Goal: Task Accomplishment & Management: Manage account settings

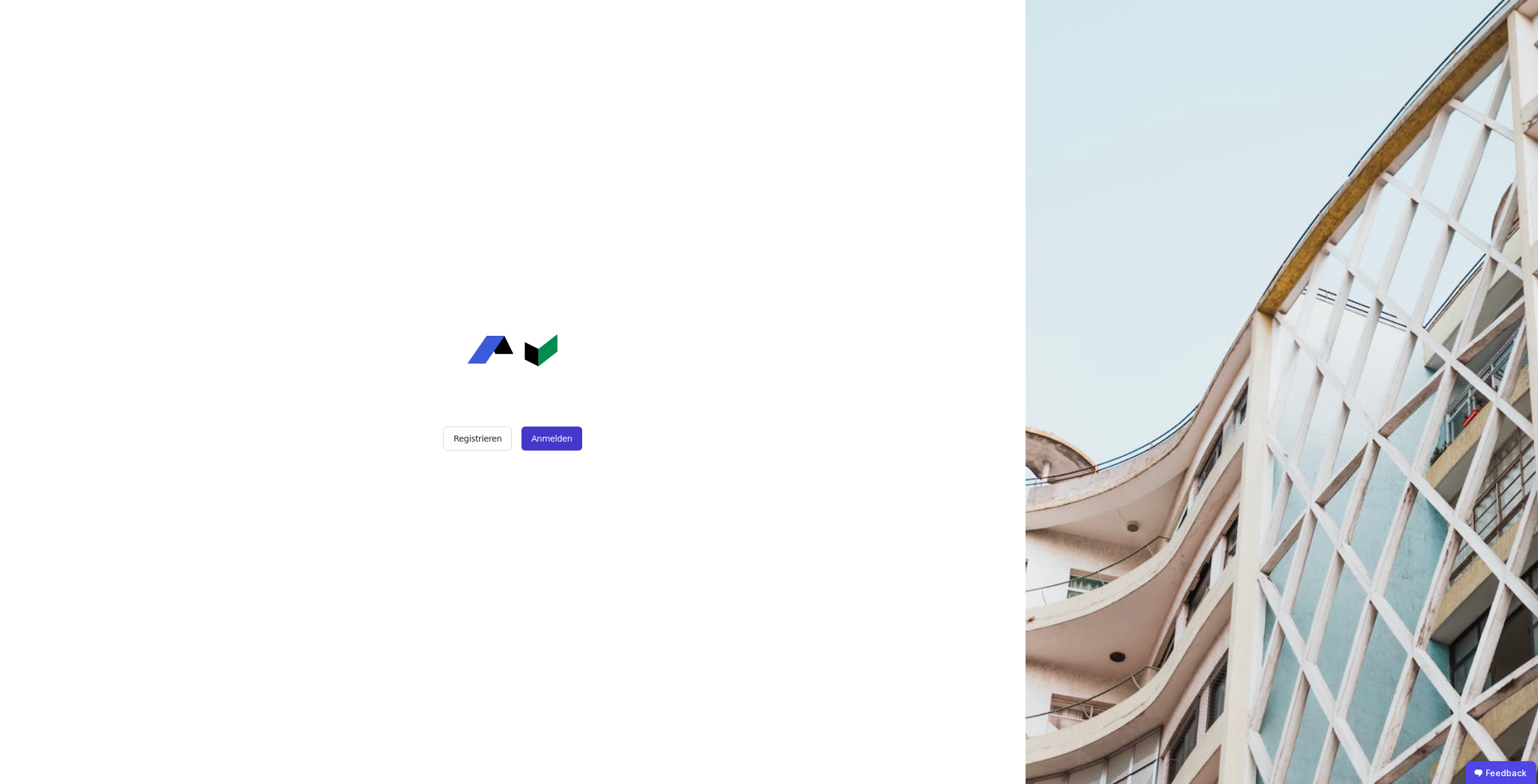
click at [545, 440] on button "Anmelden" at bounding box center [552, 438] width 60 height 24
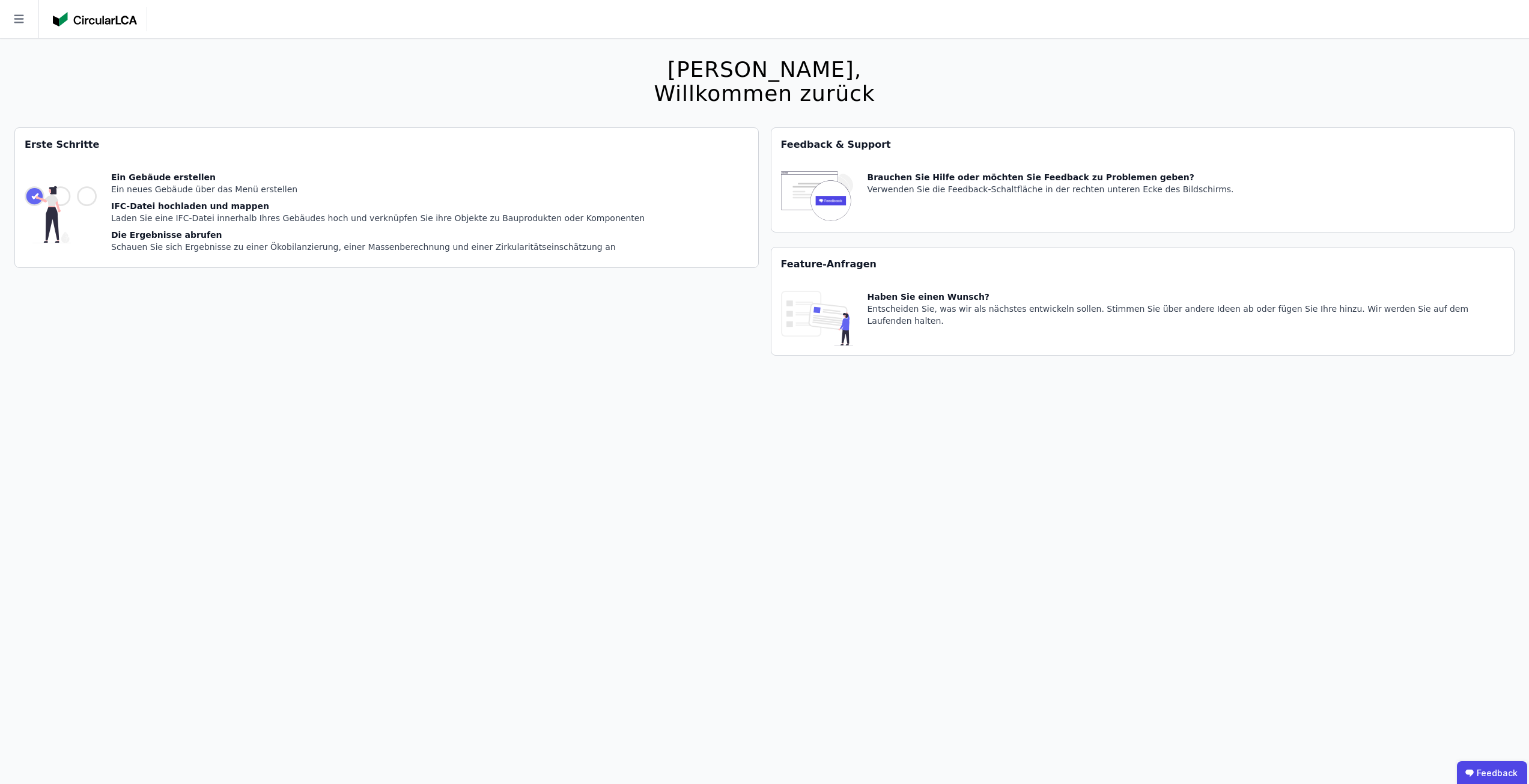
click at [97, 198] on img at bounding box center [60, 215] width 72 height 87
click at [205, 182] on div "Ein Gebäude erstellen" at bounding box center [378, 177] width 534 height 12
click at [213, 198] on div "Ein Gebäude erstellen Ein neues Gebäude über das Menü erstellen IFC-Datei hochl…" at bounding box center [378, 215] width 534 height 87
click at [827, 158] on div "Feedback & Support" at bounding box center [1143, 145] width 743 height 34
click at [97, 200] on img at bounding box center [60, 215] width 72 height 87
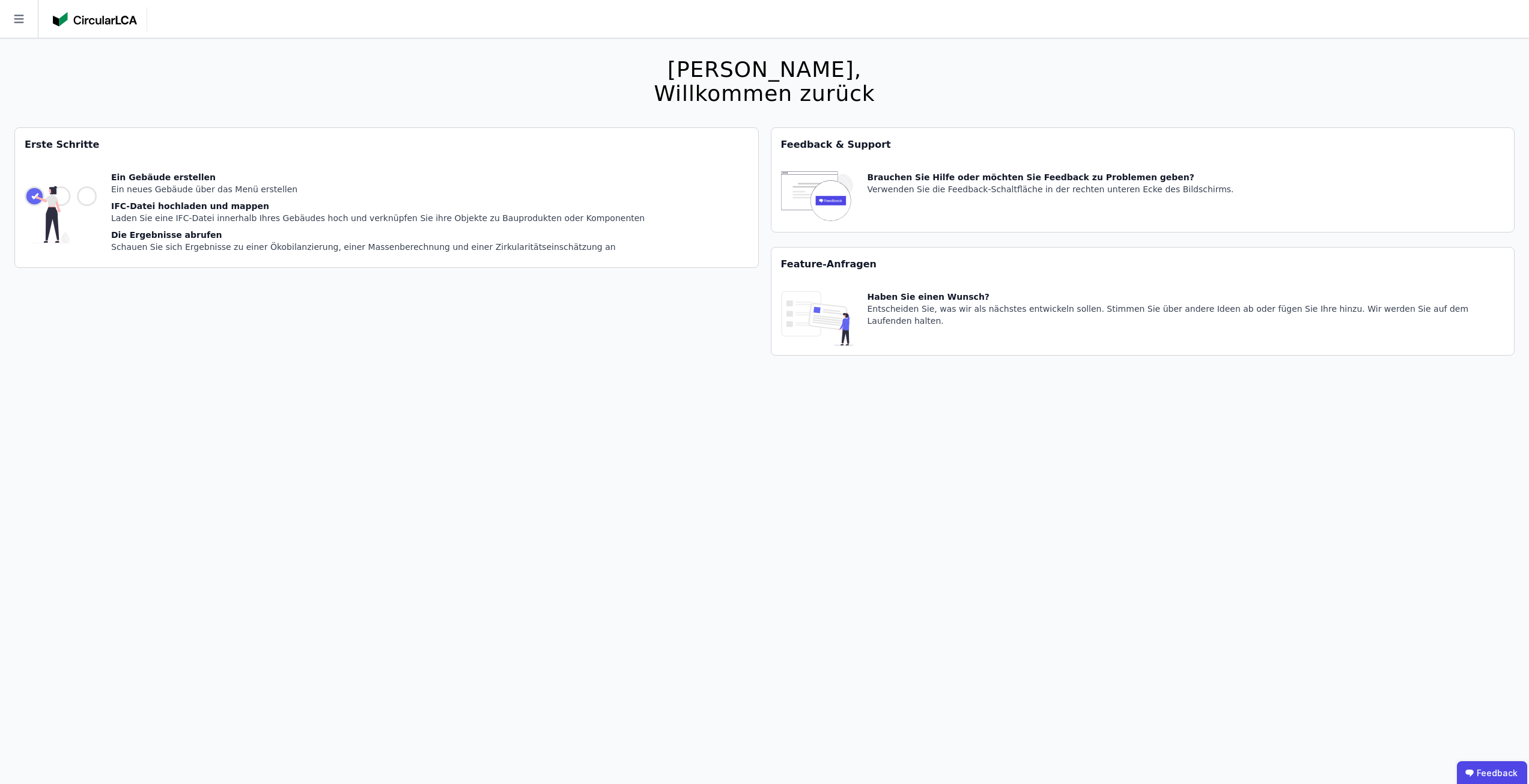
click at [927, 173] on div "Brauchen Sie Hilfe oder möchten Sie Feedback zu Problemen geben?" at bounding box center [1051, 177] width 367 height 12
click at [31, 22] on icon at bounding box center [19, 19] width 38 height 38
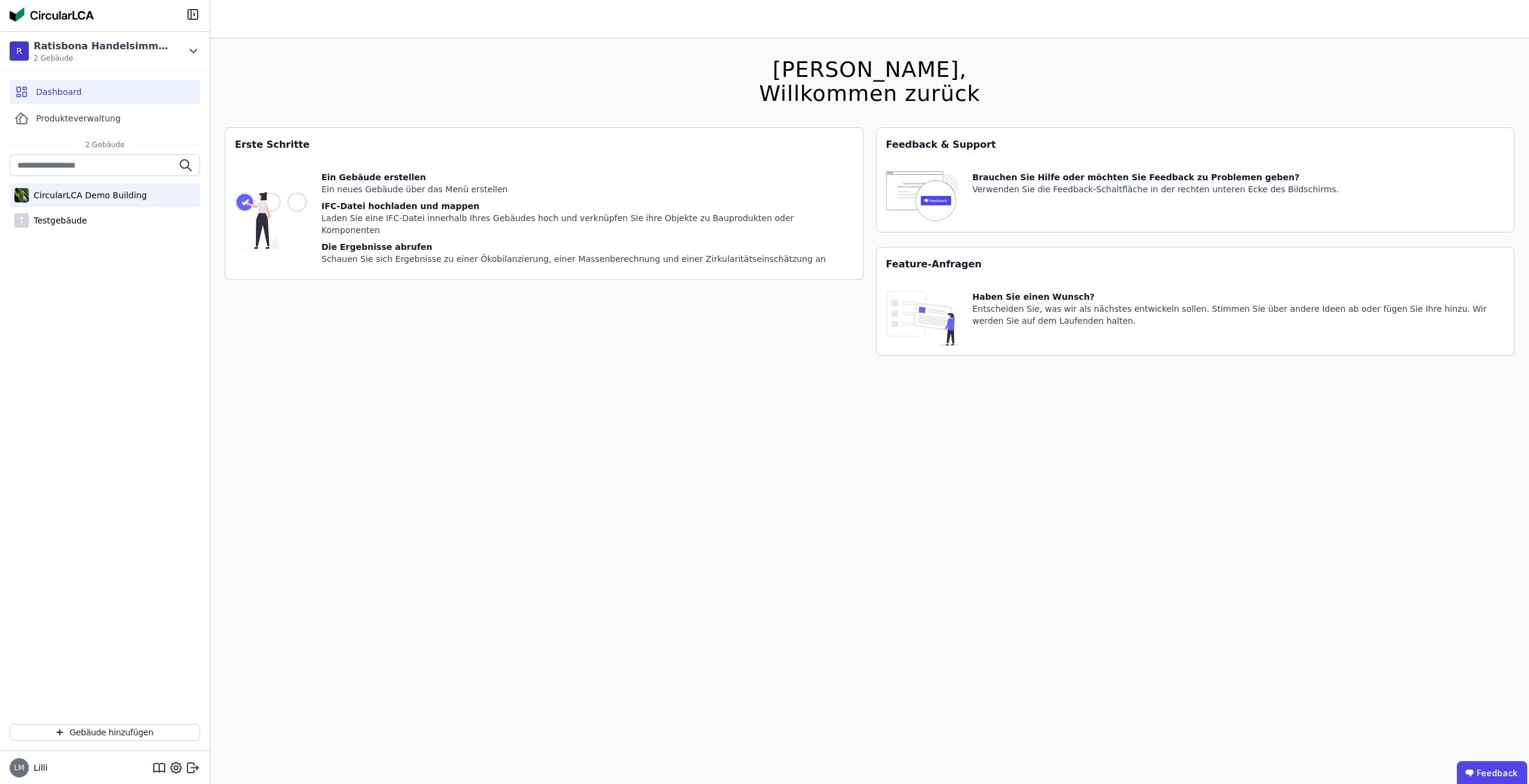
click at [101, 197] on div "CircularLCA Demo Building" at bounding box center [88, 195] width 118 height 12
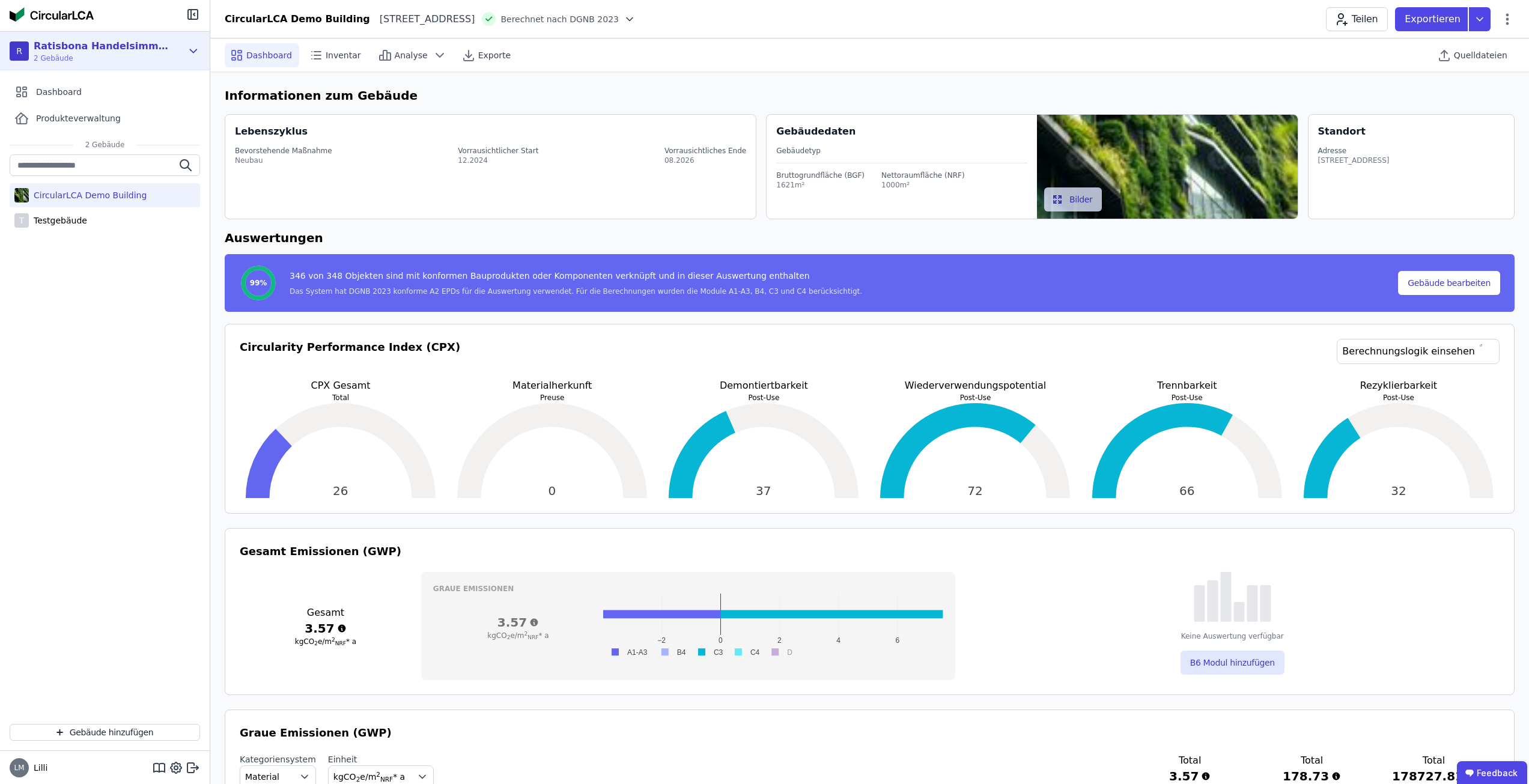
click at [202, 51] on div "R Ratisbona Handelsimmobilien 2 Gebäude" at bounding box center [105, 51] width 210 height 38
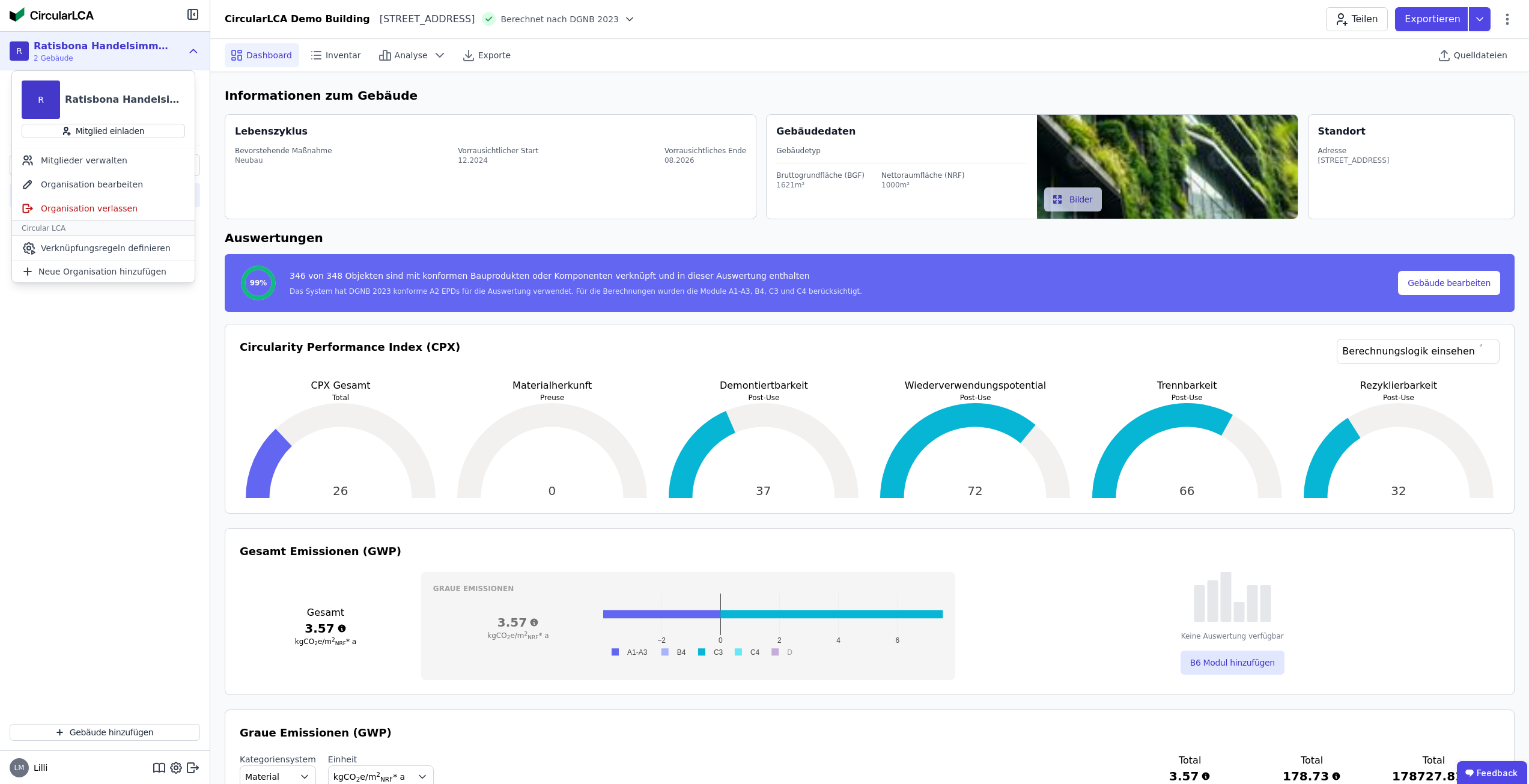
click at [179, 53] on div "R Ratisbona Handelsimmobilien 2 Gebäude" at bounding box center [95, 51] width 173 height 24
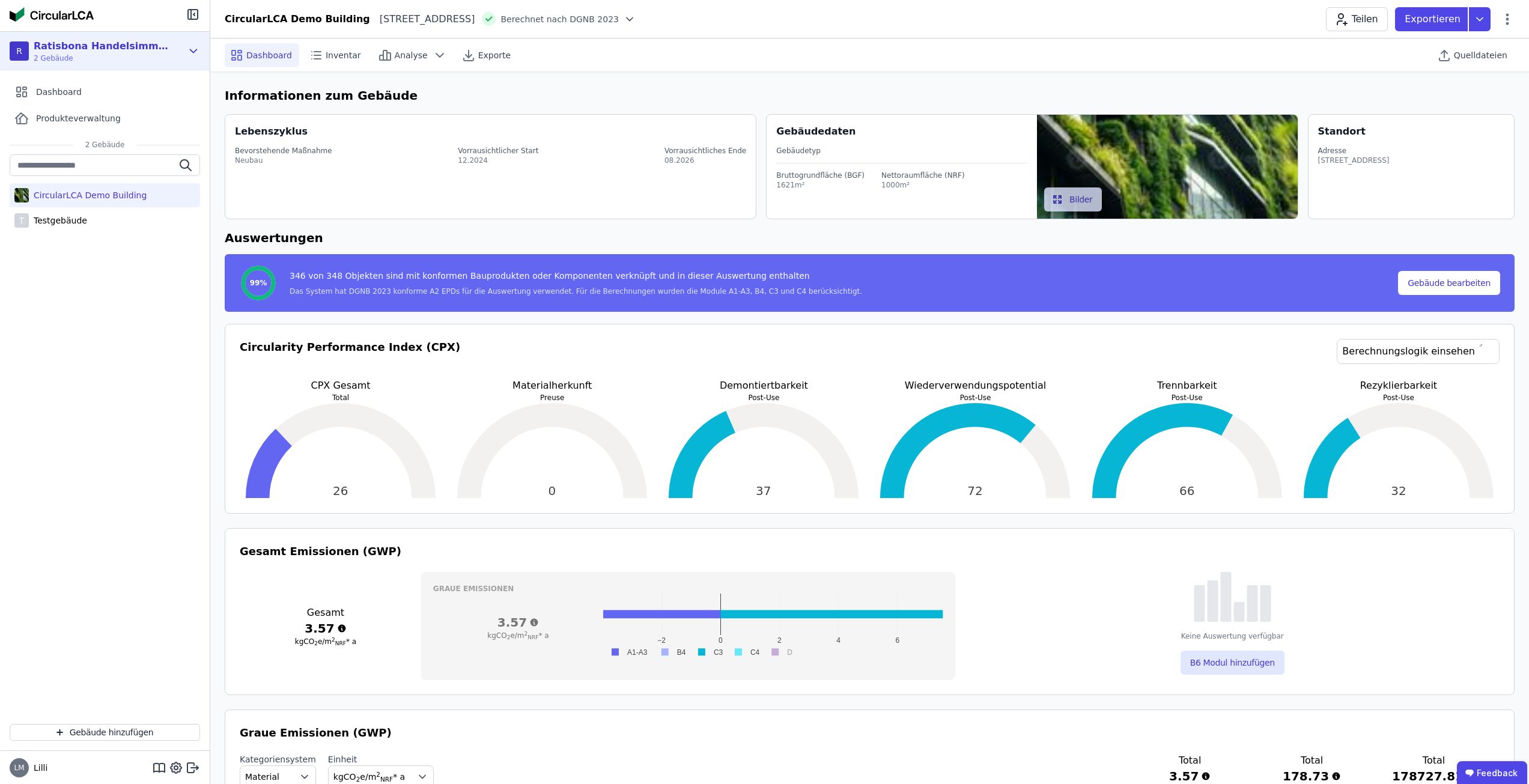
click at [192, 50] on icon at bounding box center [193, 50] width 7 height 3
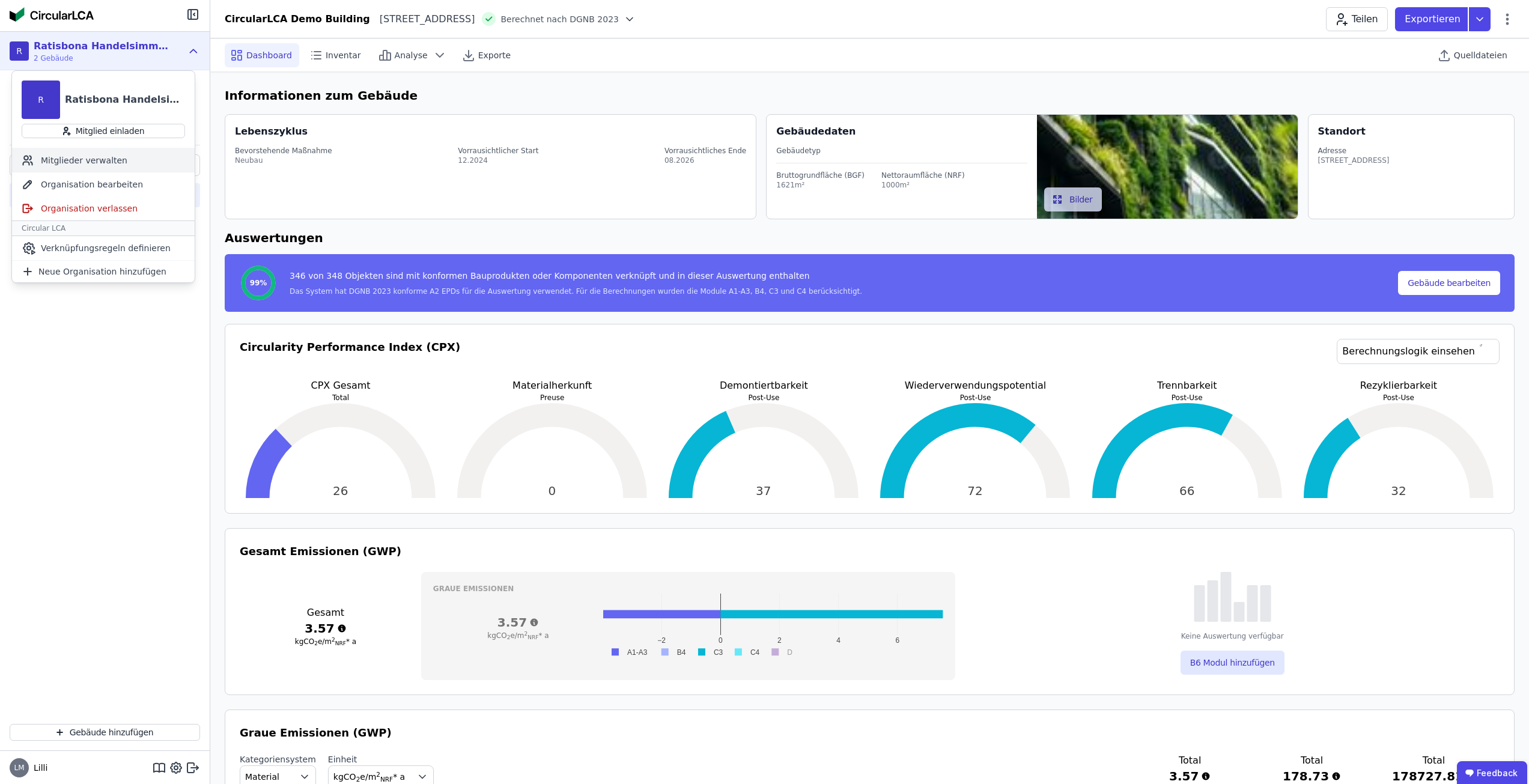
click at [97, 163] on div "Mitglieder verwalten" at bounding box center [103, 160] width 183 height 24
select select "*"
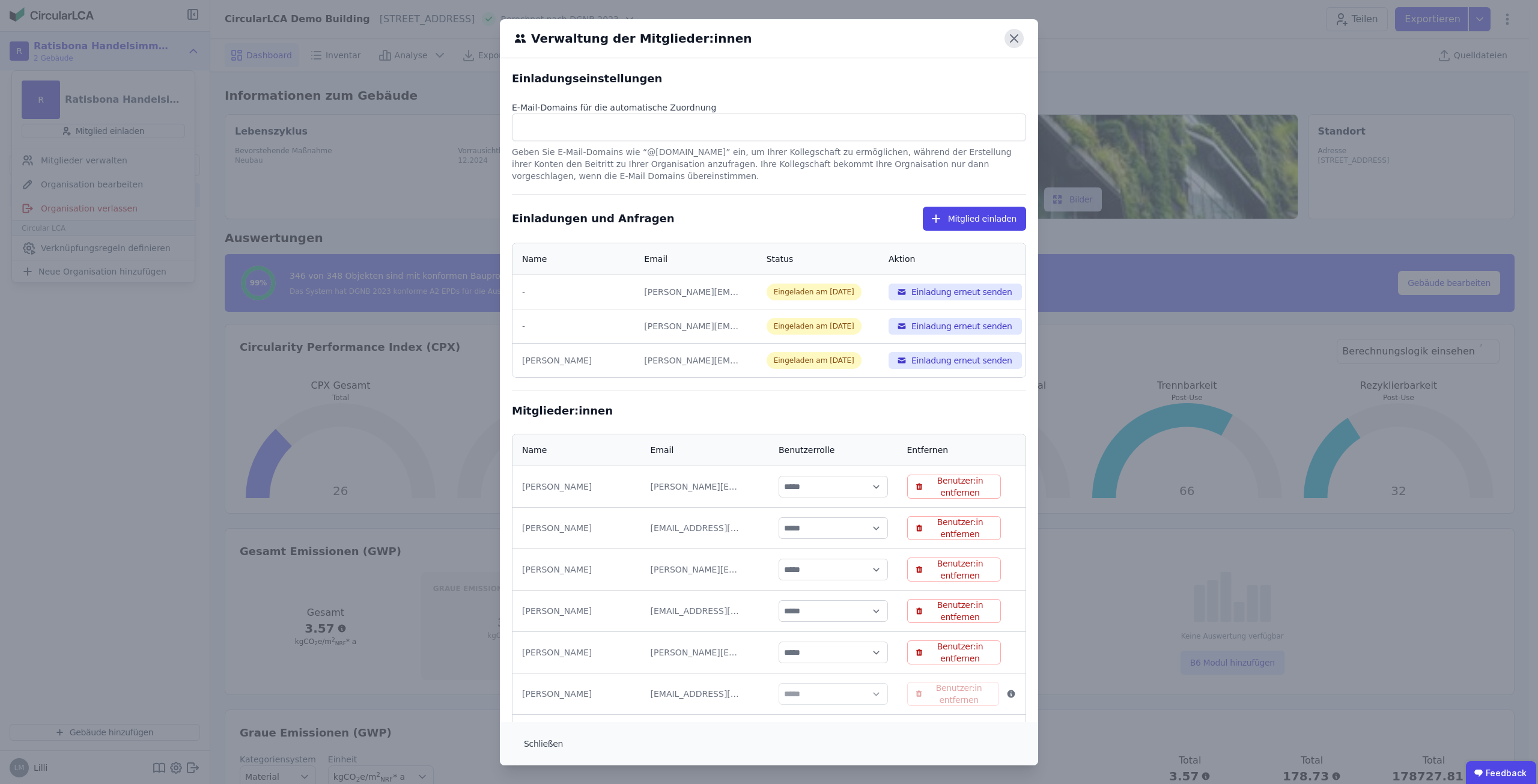
click at [1013, 35] on icon at bounding box center [1014, 38] width 7 height 7
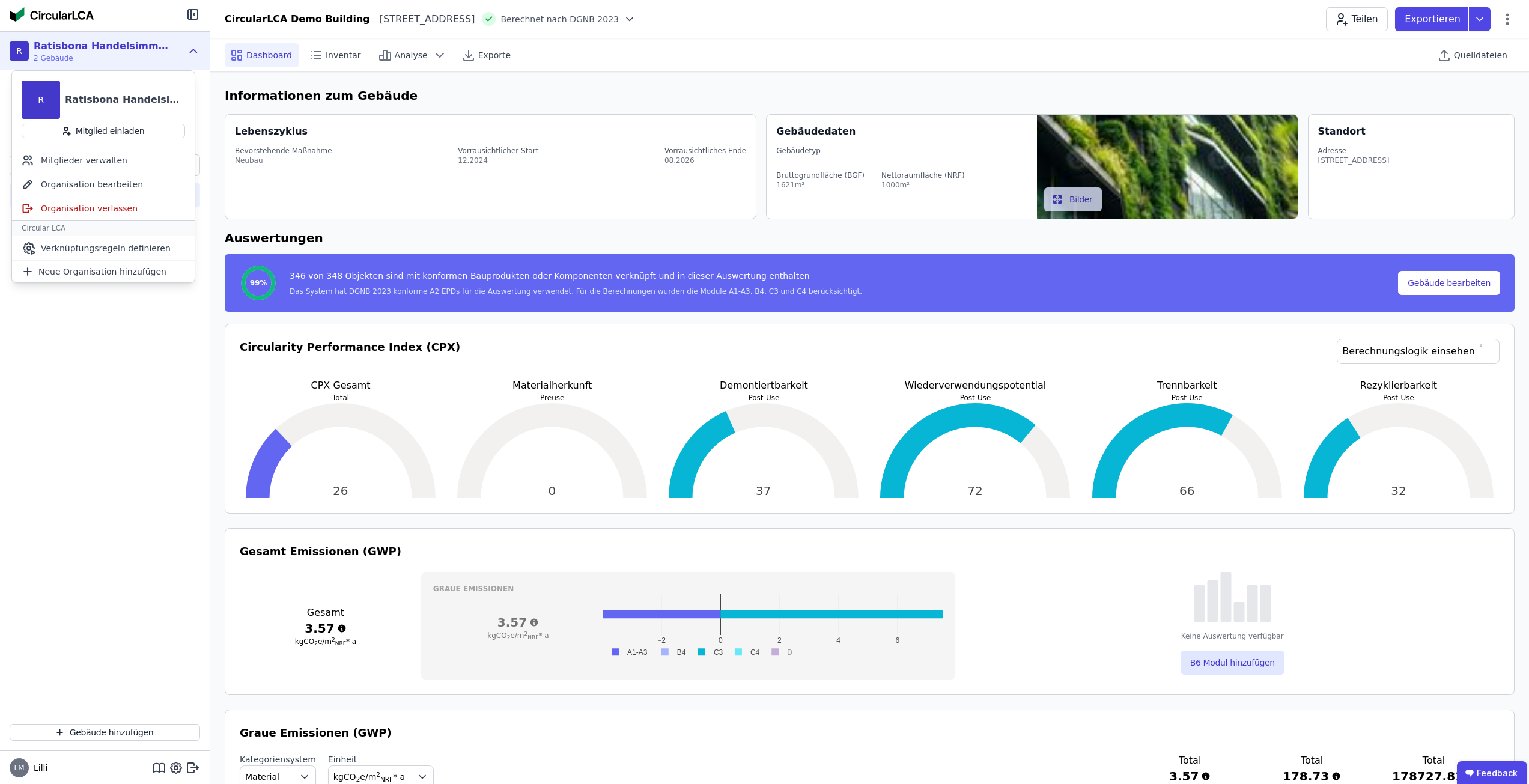
click at [49, 342] on div "CircularLCA Demo Building T Testgebäude" at bounding box center [105, 434] width 210 height 560
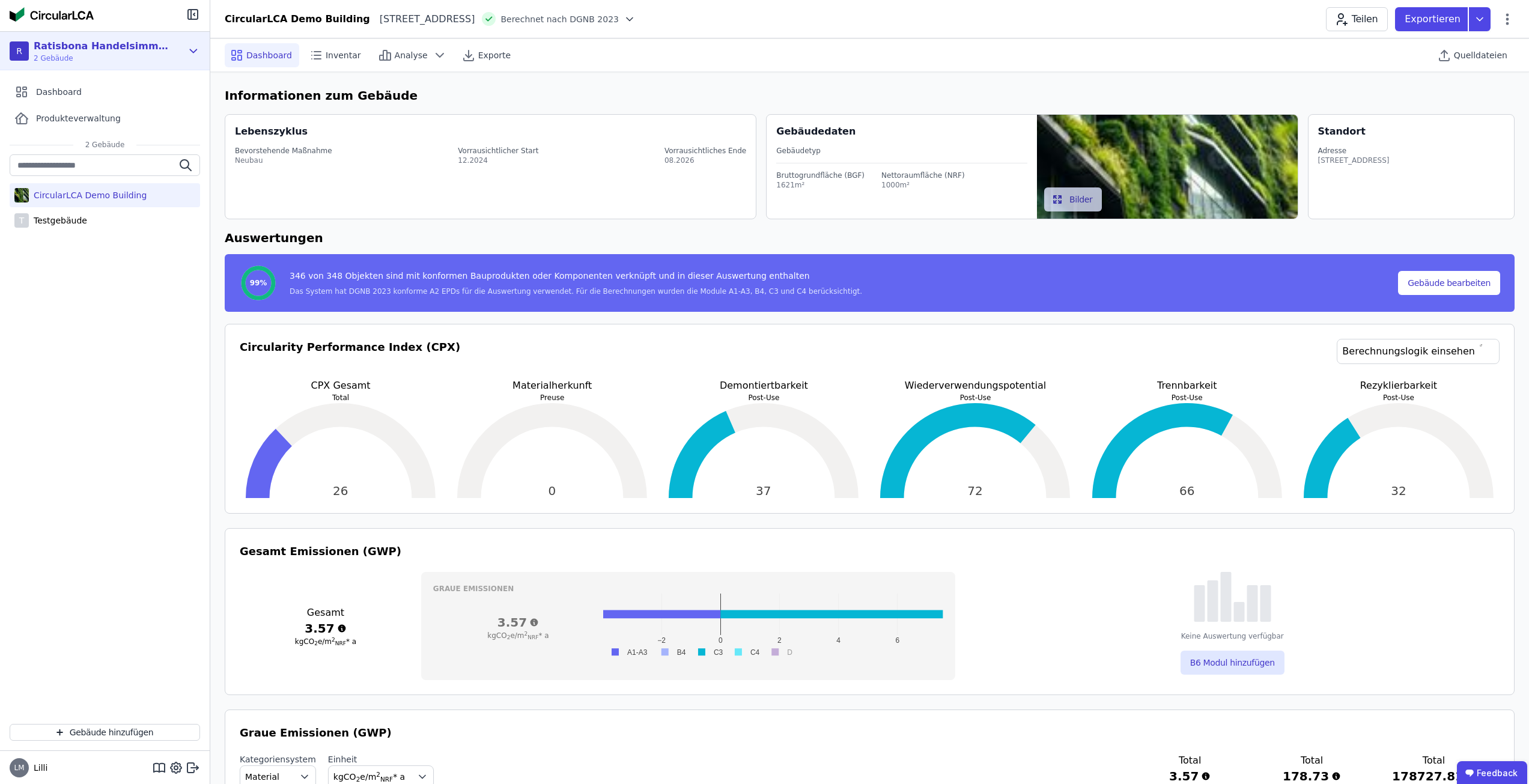
click at [52, 63] on span "2 Gebäude" at bounding box center [103, 58] width 138 height 9
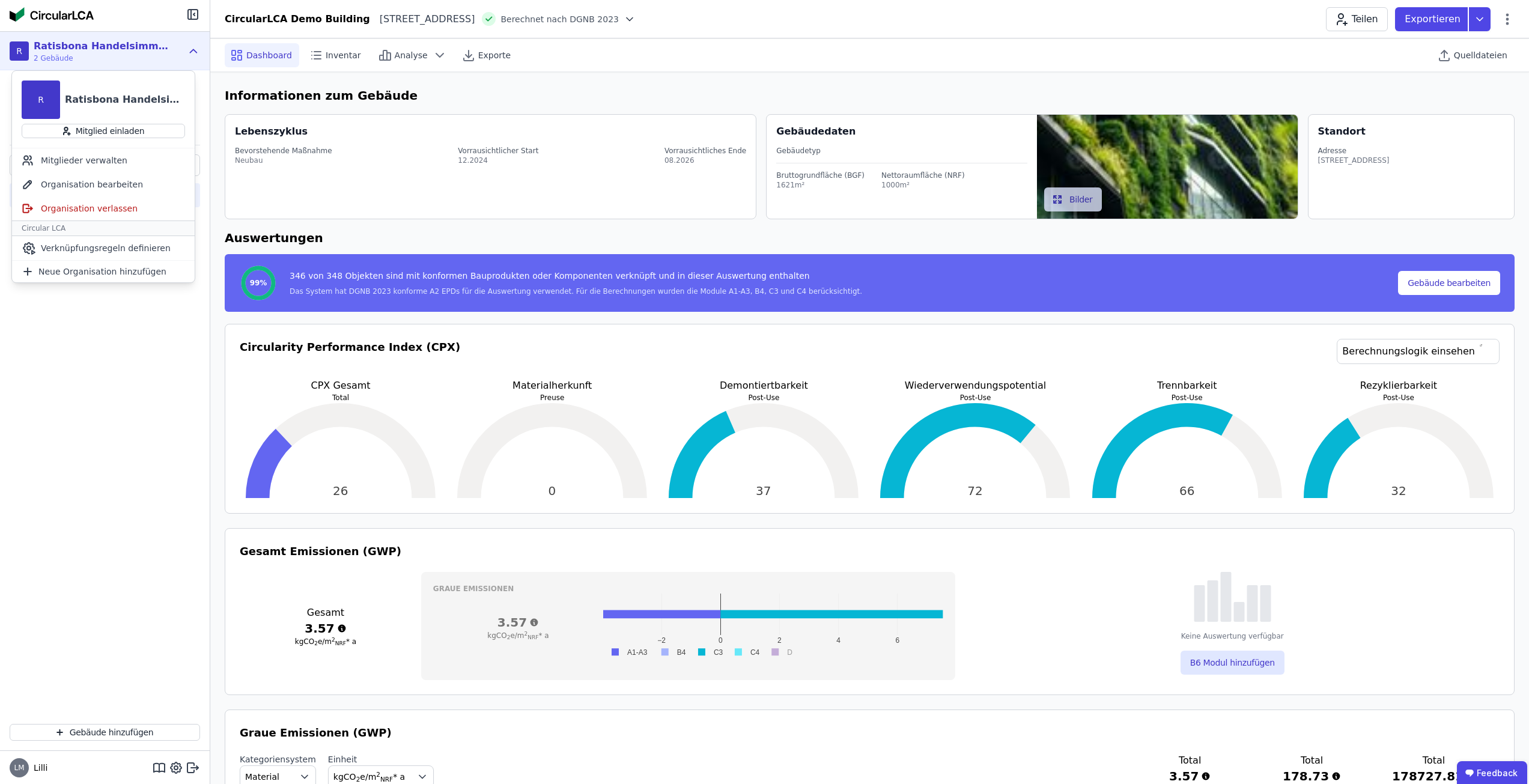
click at [45, 94] on div "R" at bounding box center [40, 99] width 38 height 38
click at [104, 91] on div "Ratisbona Handelsimmobilien" at bounding box center [122, 100] width 125 height 24
click at [83, 380] on div "CircularLCA Demo Building T Testgebäude" at bounding box center [105, 434] width 210 height 560
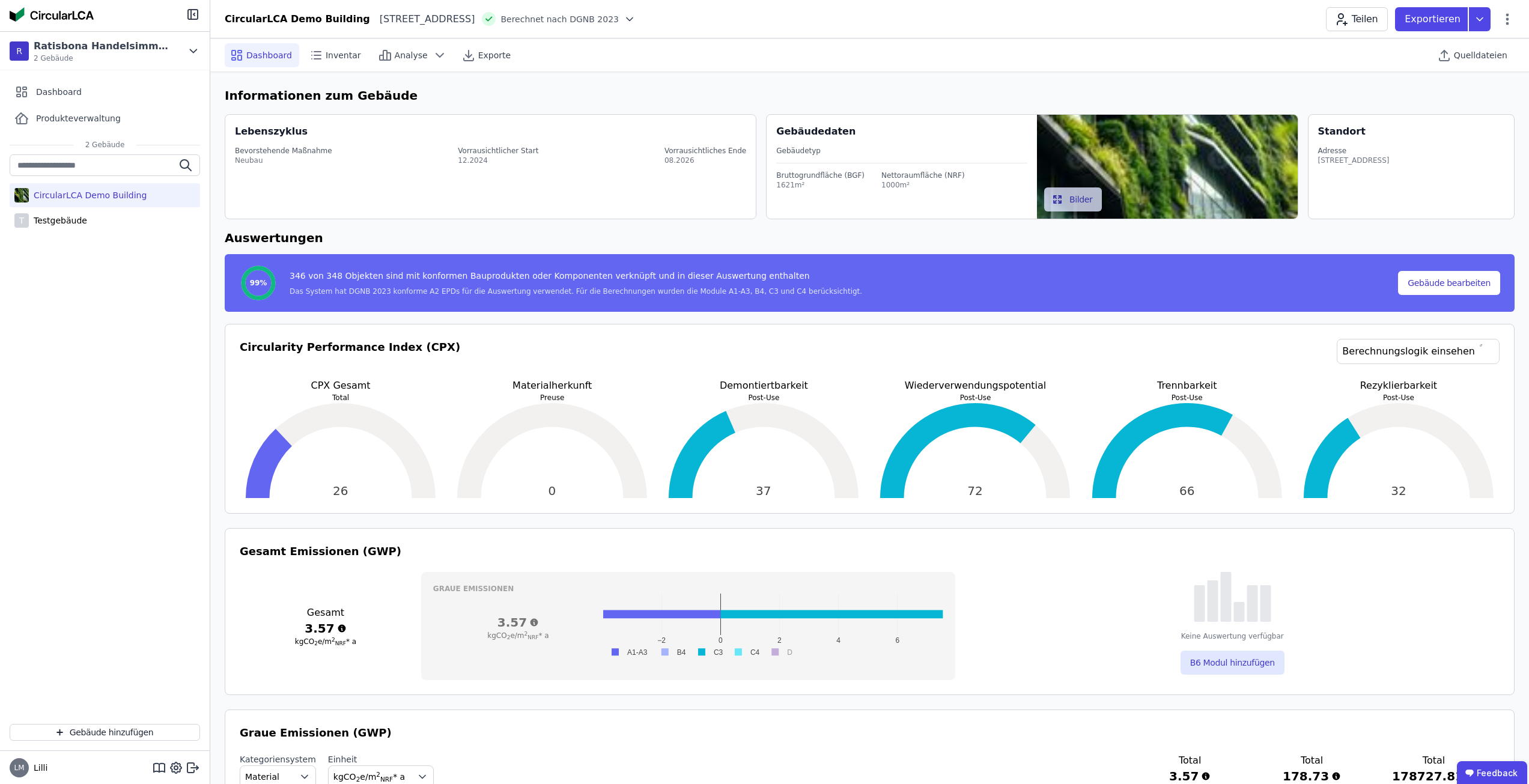
click at [102, 146] on span "2 Gebäude" at bounding box center [105, 144] width 63 height 9
click at [75, 225] on div "Testgebäude" at bounding box center [58, 220] width 58 height 12
